Goal: Task Accomplishment & Management: Manage account settings

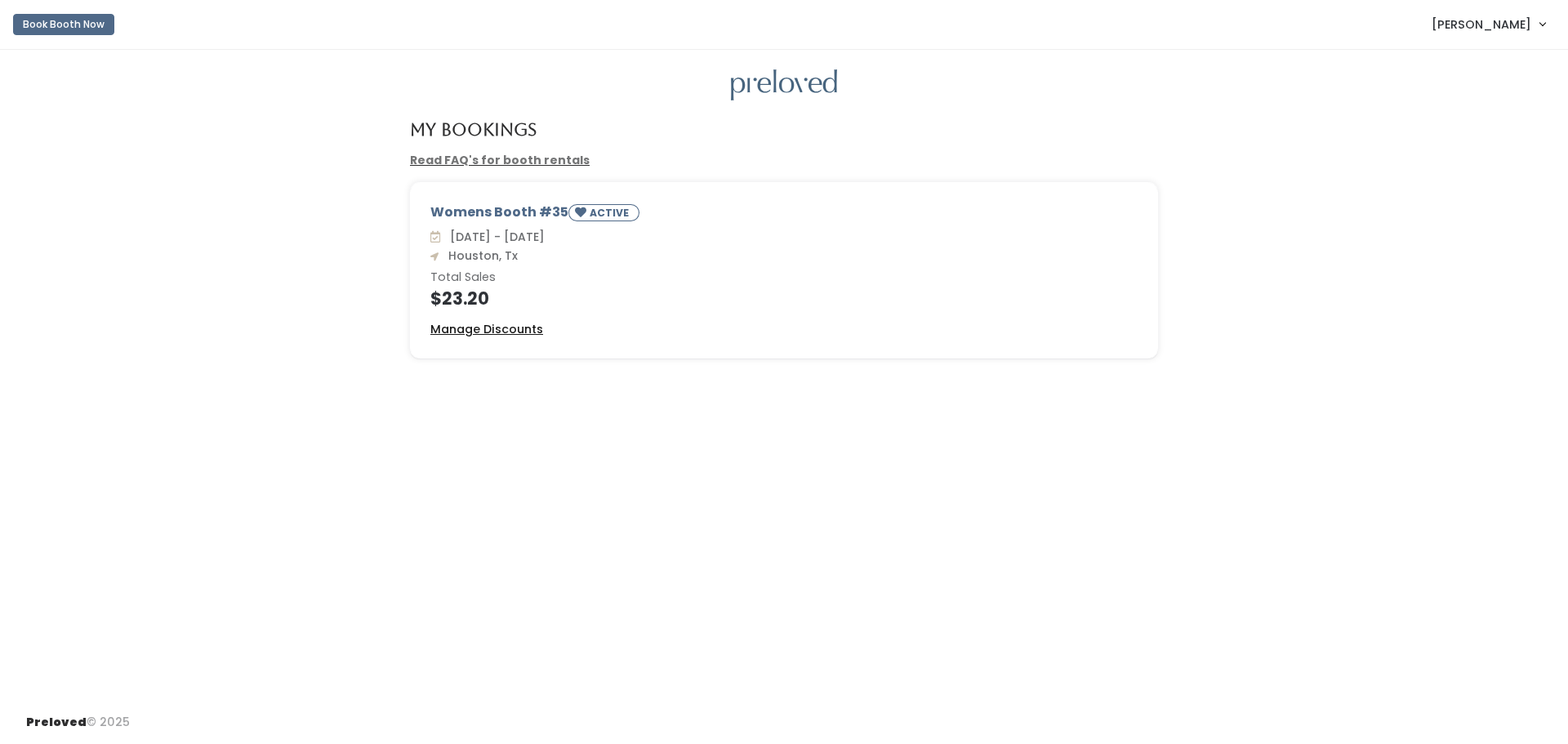
click at [513, 328] on u "Manage Discounts" at bounding box center [486, 329] width 112 height 16
